Goal: Information Seeking & Learning: Find specific fact

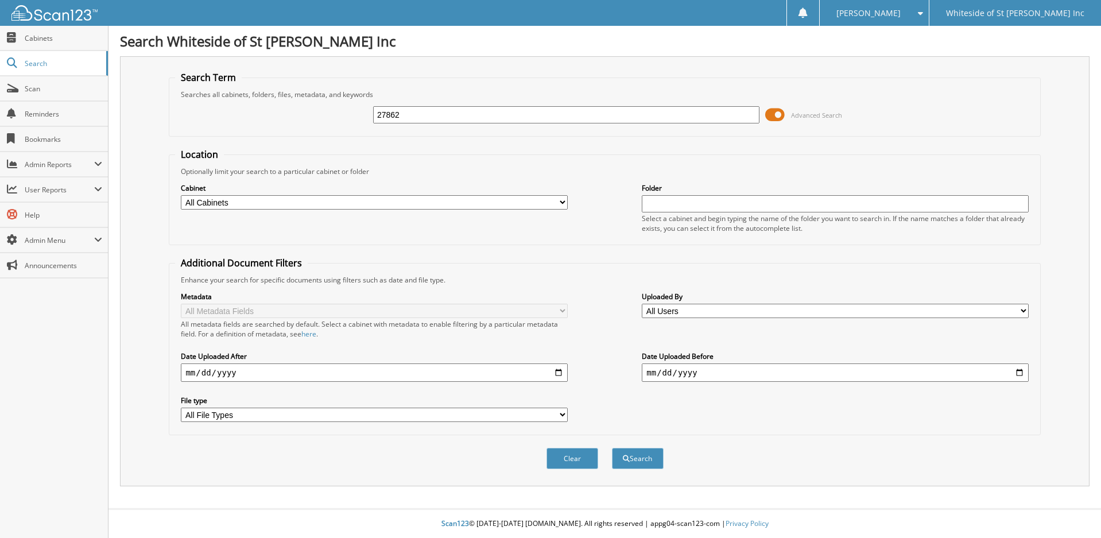
type input "27862"
click at [612, 448] on button "Search" at bounding box center [638, 458] width 52 height 21
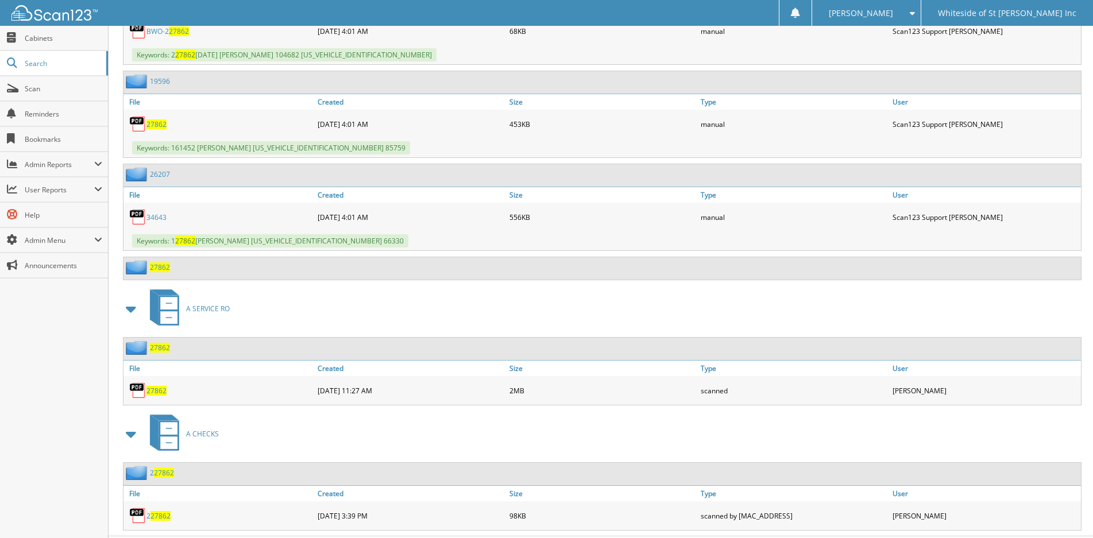
scroll to position [1197, 0]
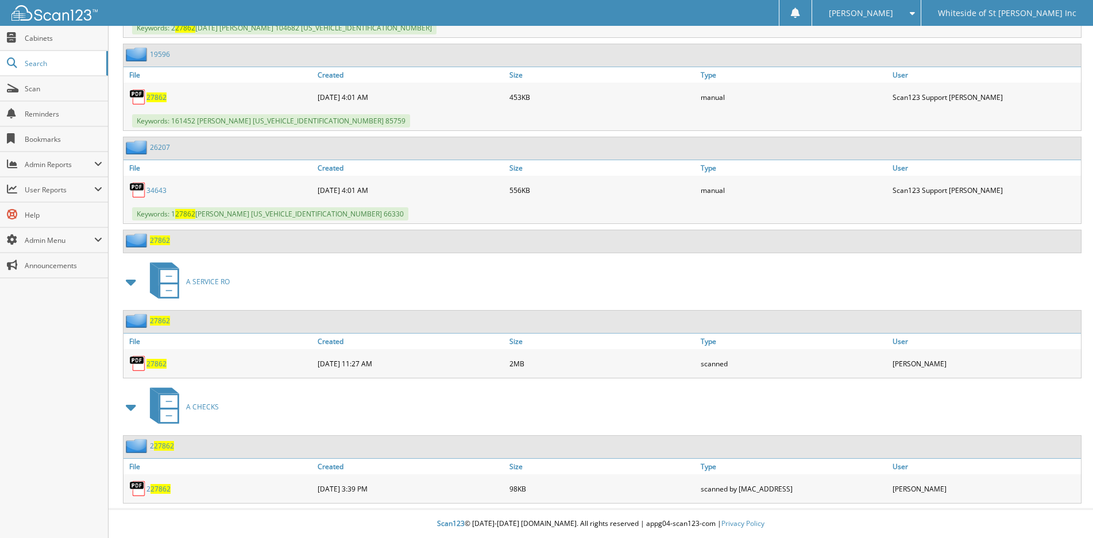
click at [159, 362] on span "27862" at bounding box center [156, 364] width 20 height 10
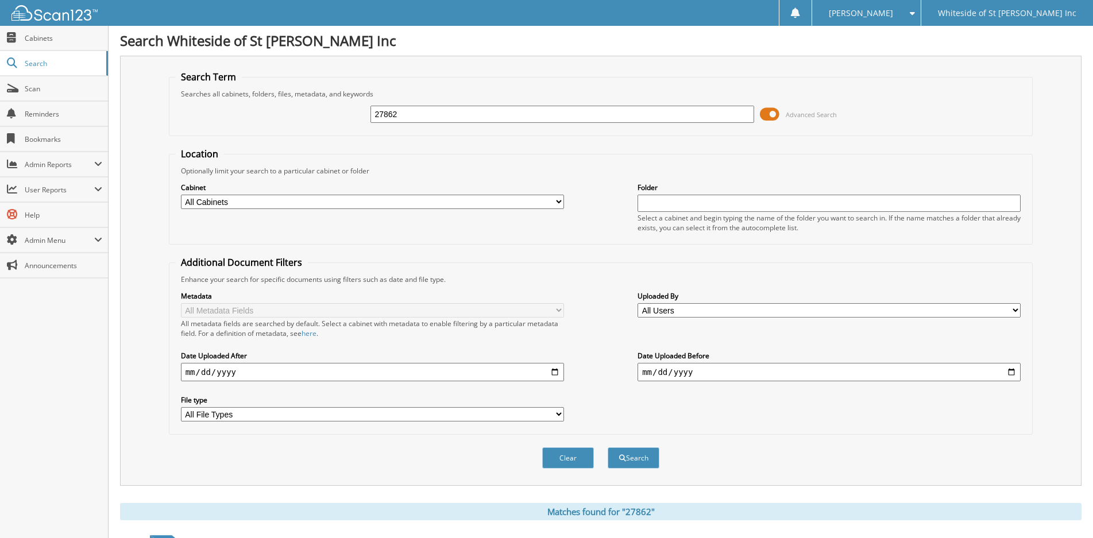
scroll to position [0, 0]
click at [536, 119] on input "27862" at bounding box center [561, 114] width 383 height 17
type input "26044"
click at [607, 448] on button "Search" at bounding box center [633, 458] width 52 height 21
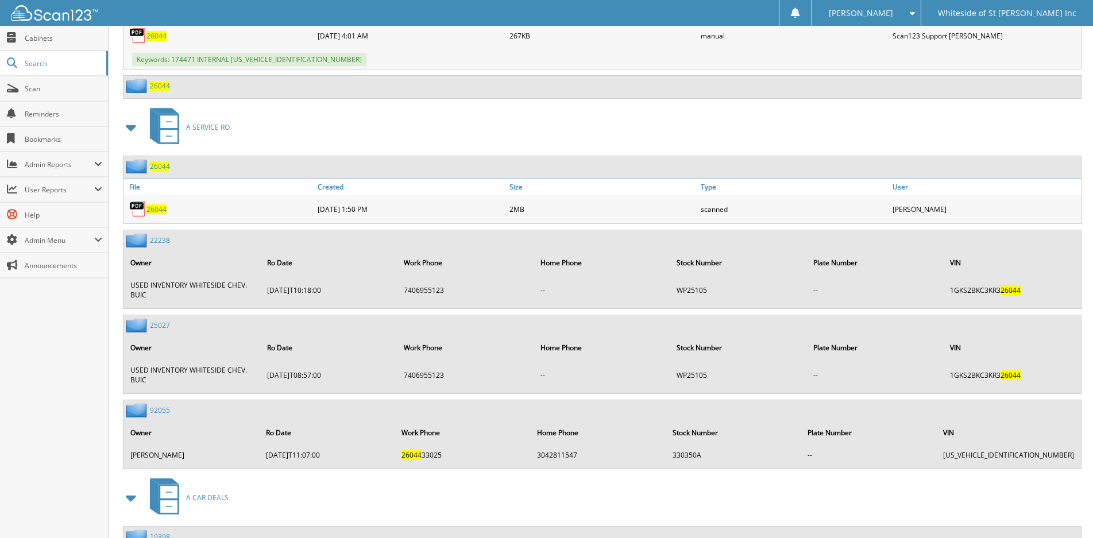
scroll to position [3484, 0]
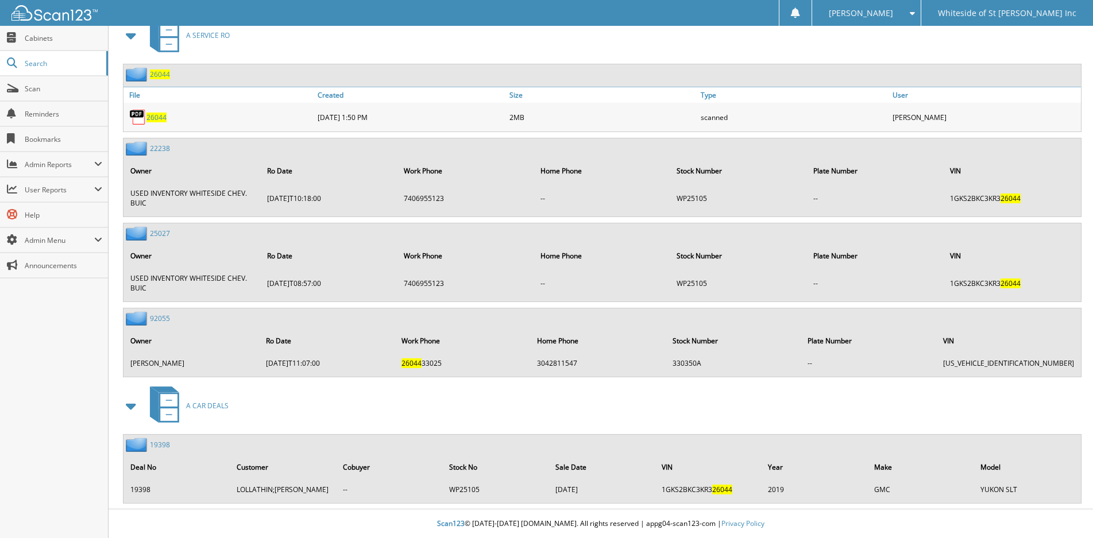
click at [156, 117] on span "26044" at bounding box center [156, 118] width 20 height 10
